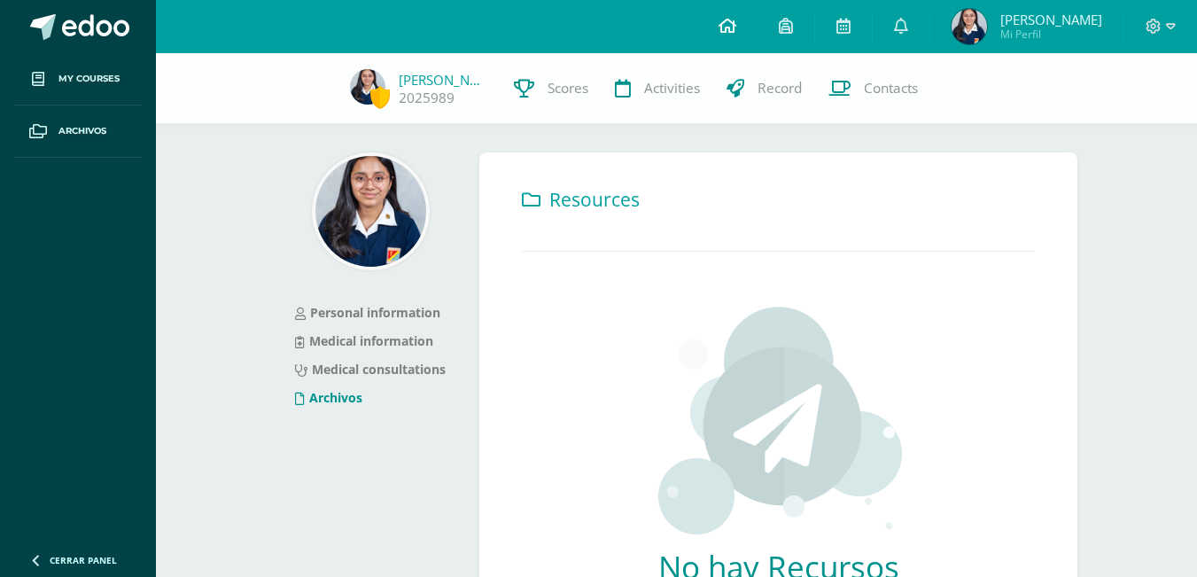
click at [738, 14] on link at bounding box center [727, 26] width 60 height 53
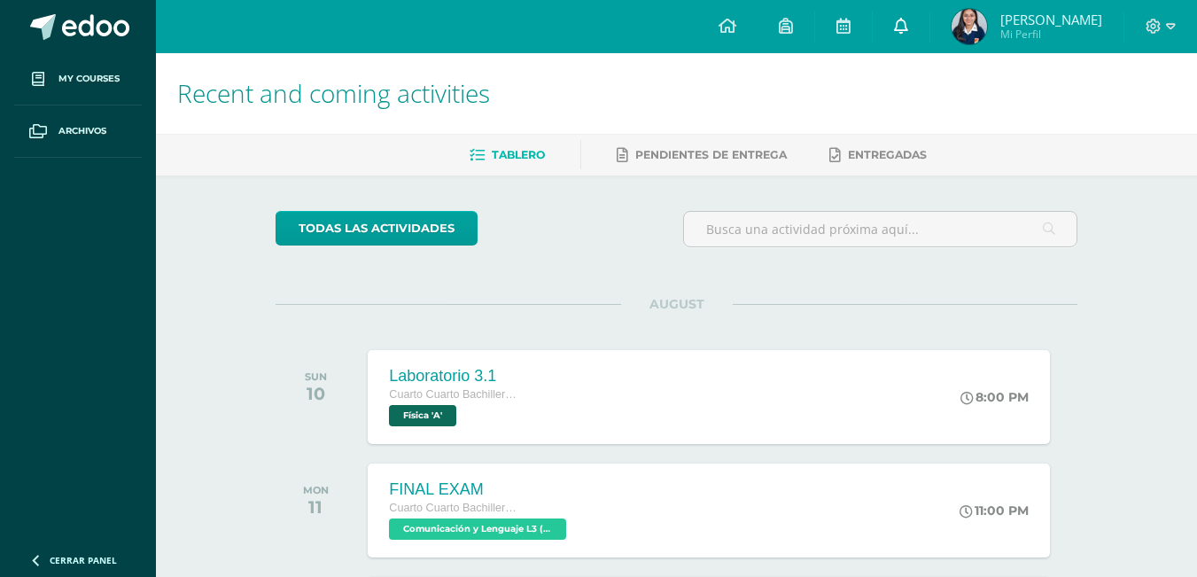
click at [929, 22] on link at bounding box center [900, 26] width 57 height 53
click at [1030, 27] on span "Mi Perfil" at bounding box center [1051, 34] width 102 height 15
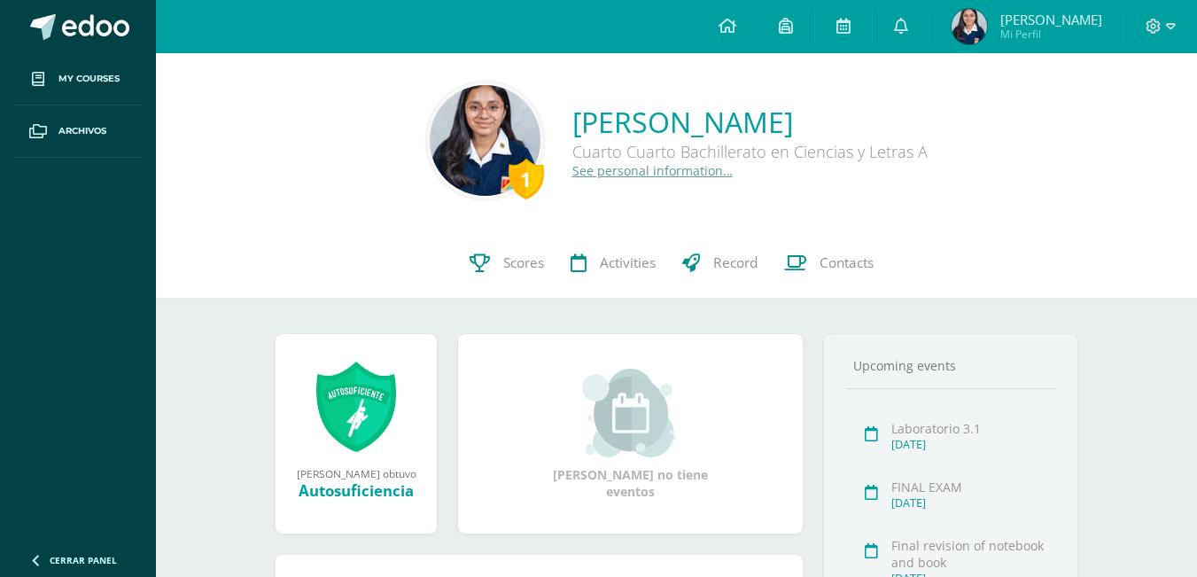
drag, startPoint x: 1209, startPoint y: 206, endPoint x: 1209, endPoint y: 166, distance: 39.9
click at [1196, 166] on html "My courses Archivos Cerrar panel Asesoría Cuarto Cuarto Bachillerato en Ciencia…" at bounding box center [598, 433] width 1197 height 867
click at [466, 276] on link "Scores" at bounding box center [506, 263] width 101 height 71
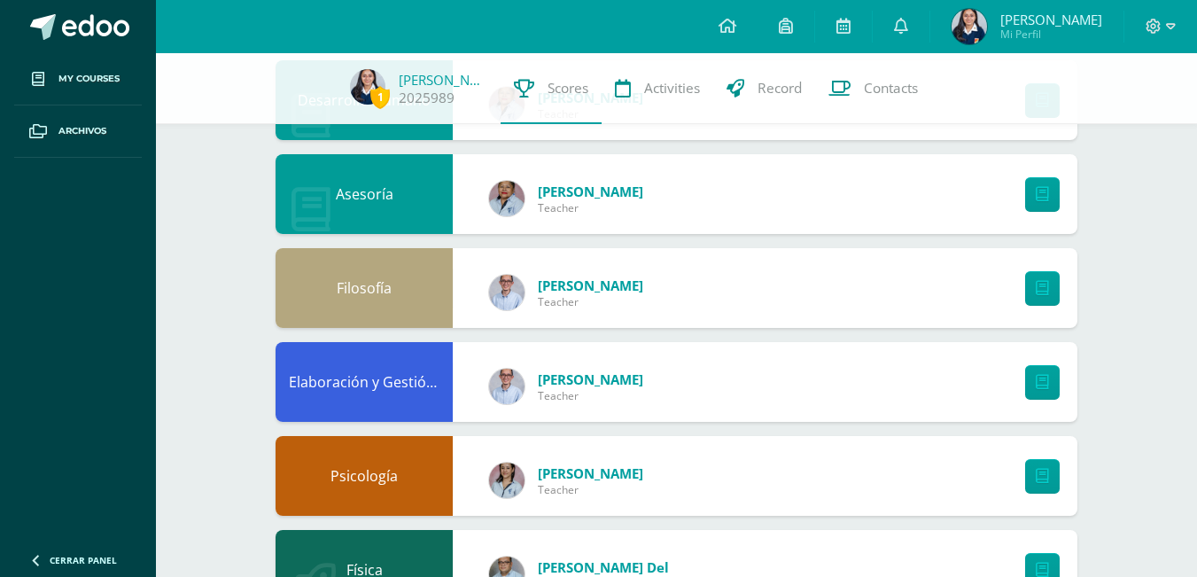
scroll to position [223, 0]
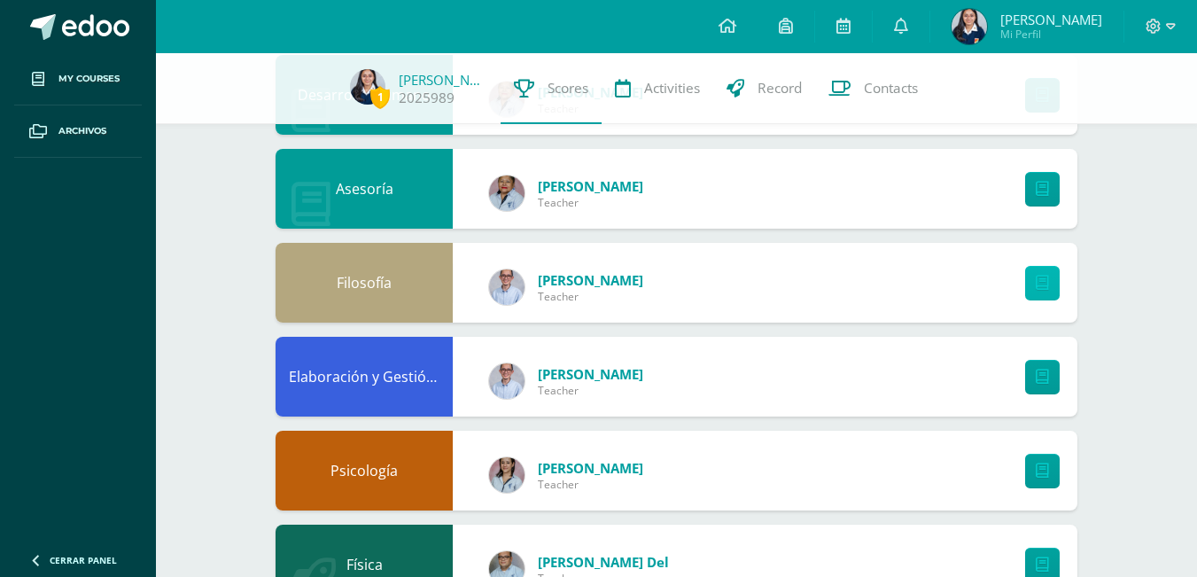
click at [1035, 293] on link at bounding box center [1042, 283] width 35 height 35
